Goal: Information Seeking & Learning: Find specific fact

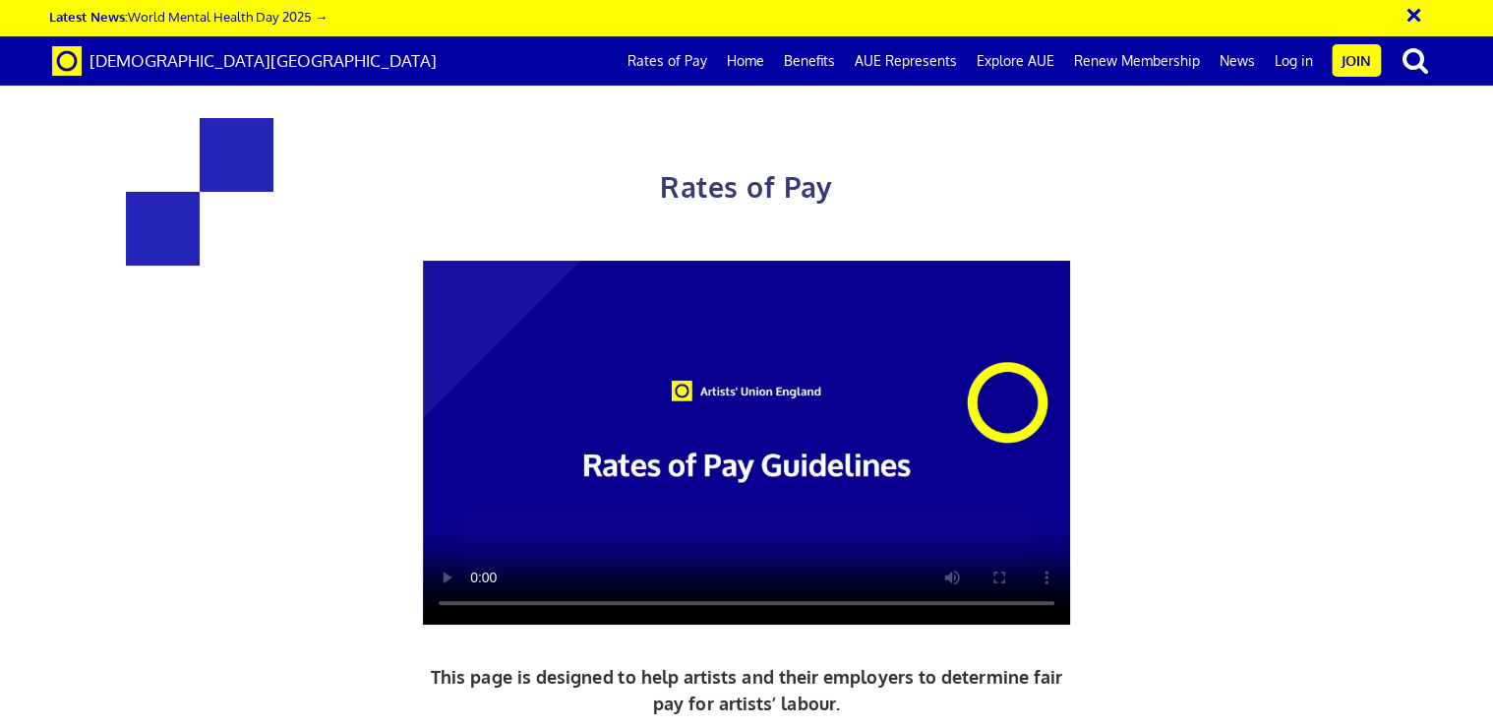
scroll to position [983, 0]
drag, startPoint x: 812, startPoint y: 333, endPoint x: 1007, endPoint y: 523, distance: 271.9
drag, startPoint x: 314, startPoint y: 327, endPoint x: 621, endPoint y: 487, distance: 346.2
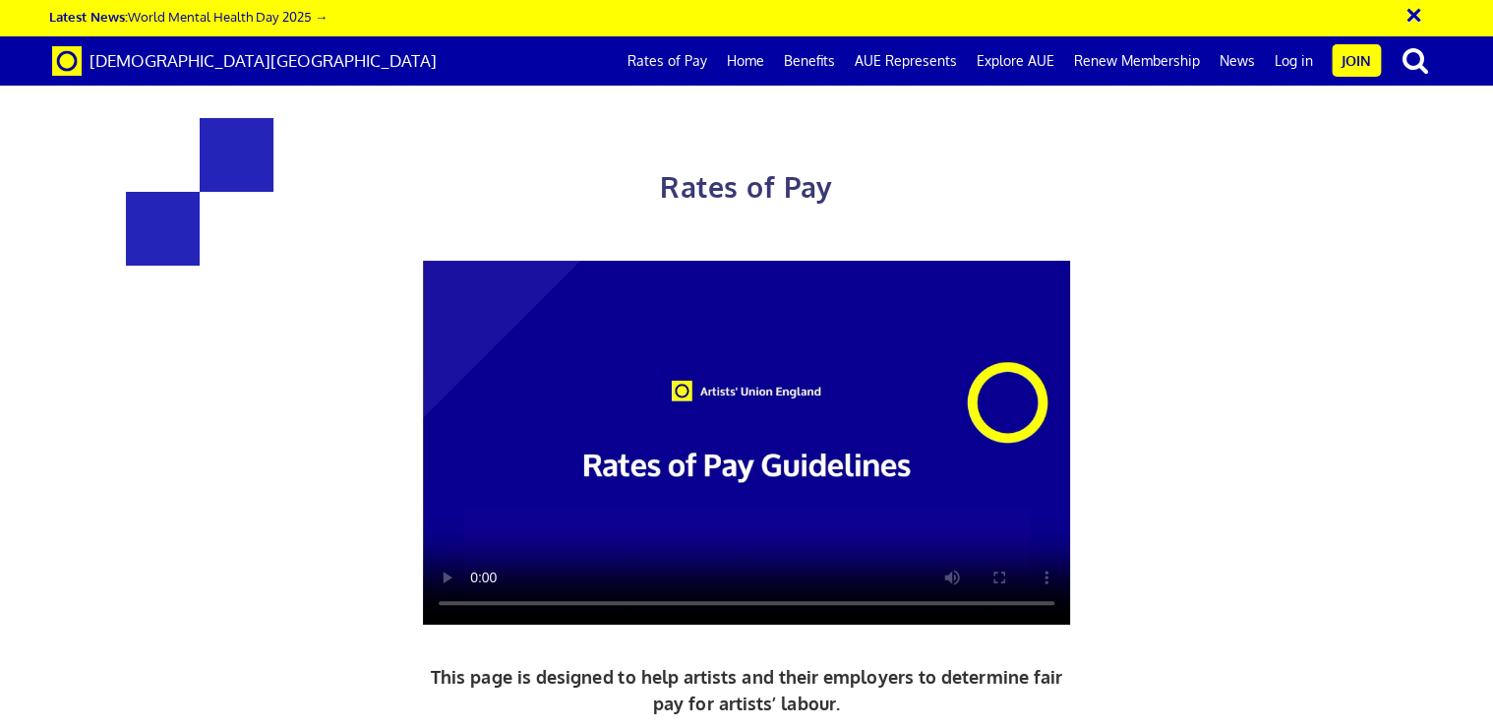
drag, startPoint x: 621, startPoint y: 487, endPoint x: 511, endPoint y: 417, distance: 129.6
copy div "£352.01 a day ½ £193.61 per ½ day £44.00 an hour 5+ years experience"
drag, startPoint x: 1183, startPoint y: 469, endPoint x: 843, endPoint y: 338, distance: 364.5
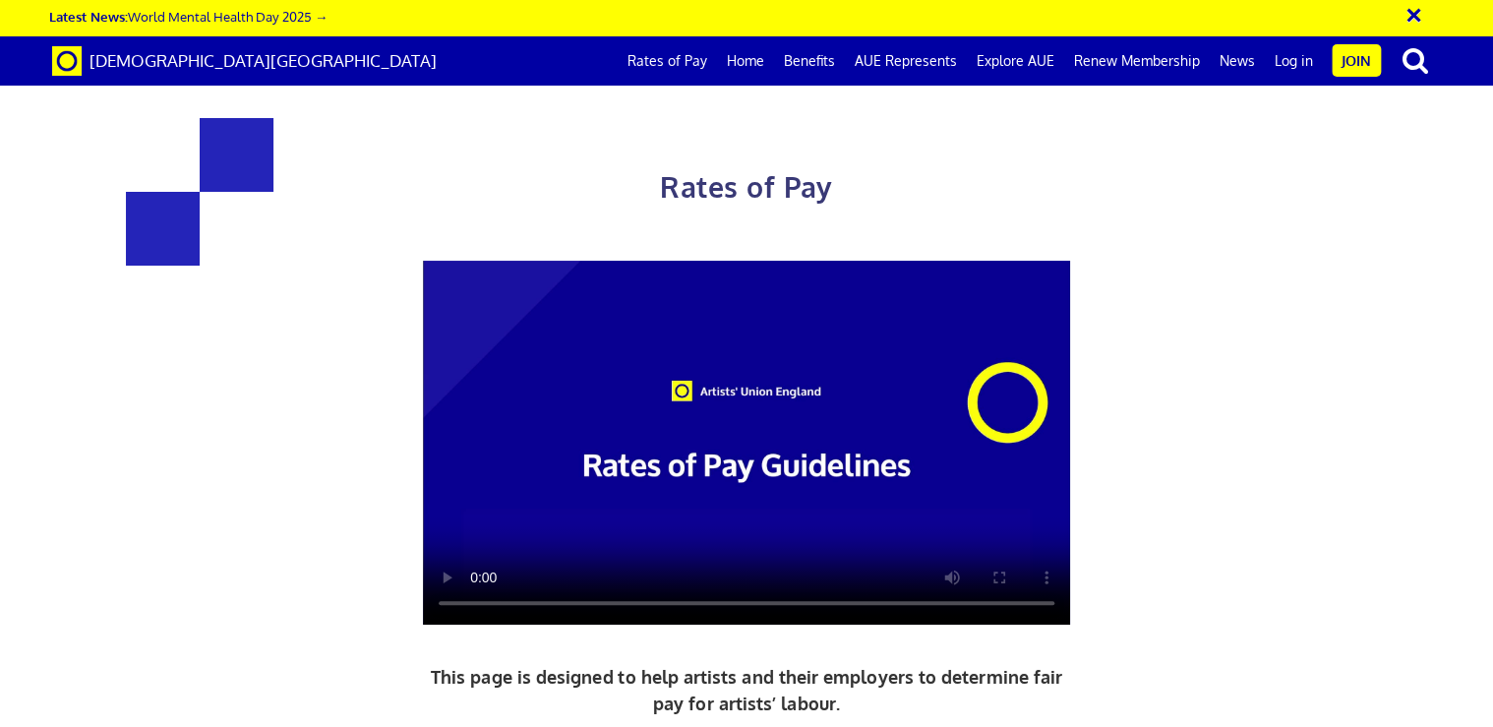
drag, startPoint x: 843, startPoint y: 338, endPoint x: 976, endPoint y: 450, distance: 173.8
drag, startPoint x: 1144, startPoint y: 348, endPoint x: 953, endPoint y: 277, distance: 203.5
drag, startPoint x: 953, startPoint y: 277, endPoint x: 1036, endPoint y: 318, distance: 91.9
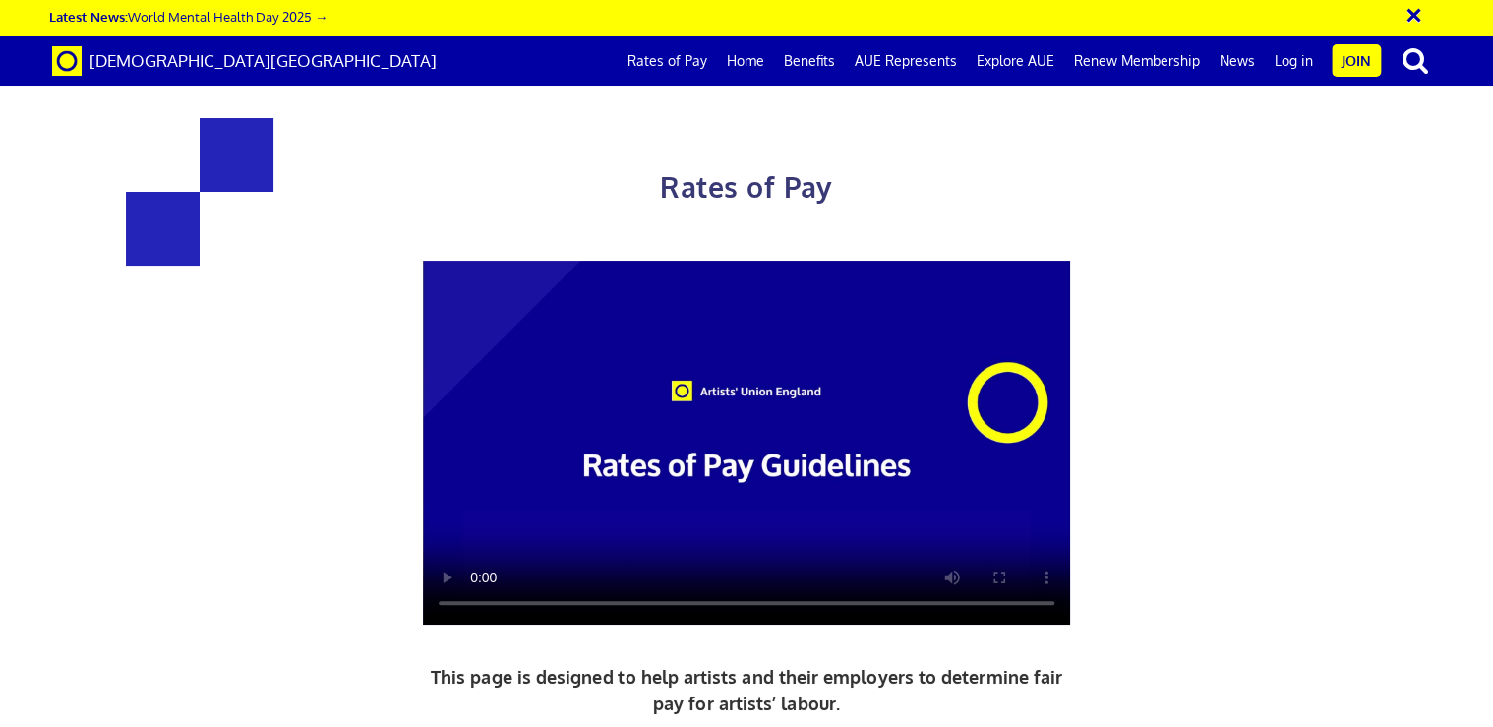
copy span "5+ years experience £278.09 a day ½ £152.95 per ½ day"
